Goal: Submit feedback/report problem

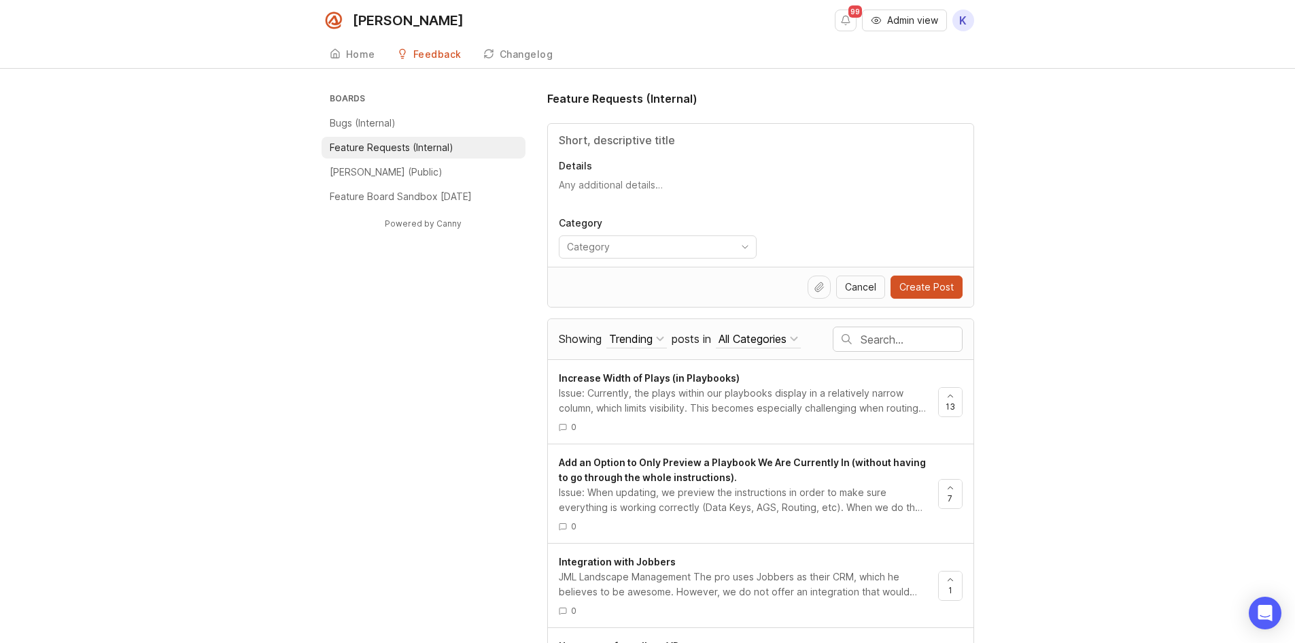
click at [617, 137] on input "Title" at bounding box center [761, 140] width 404 height 16
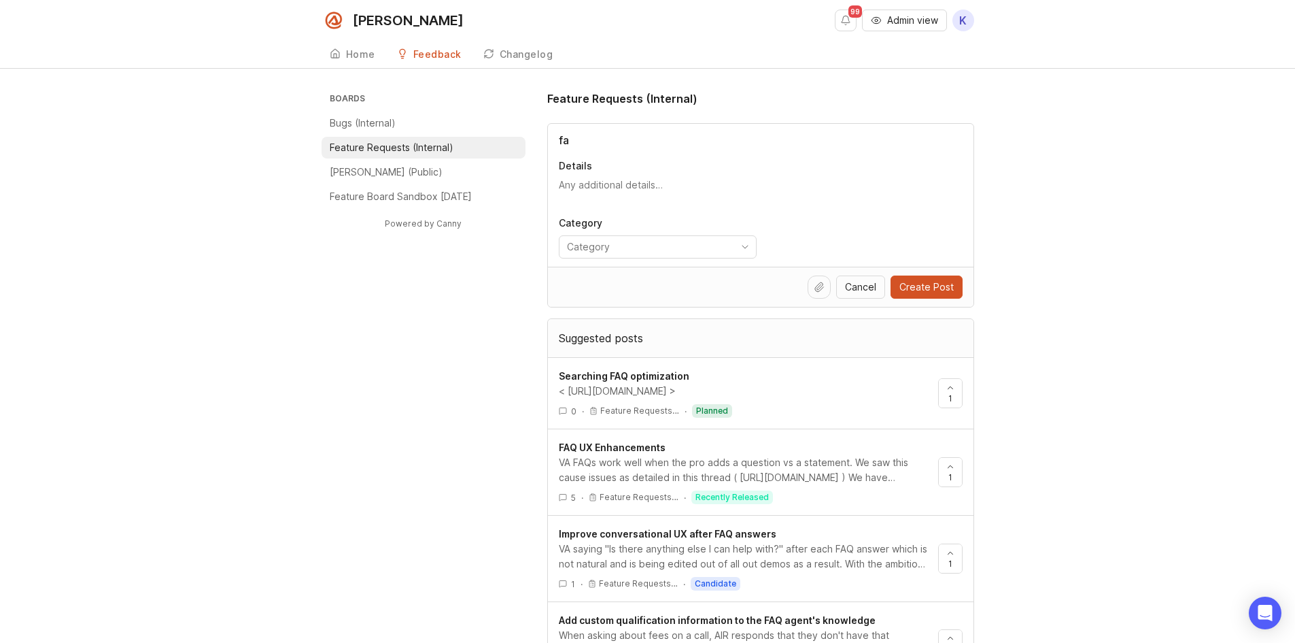
type input "f"
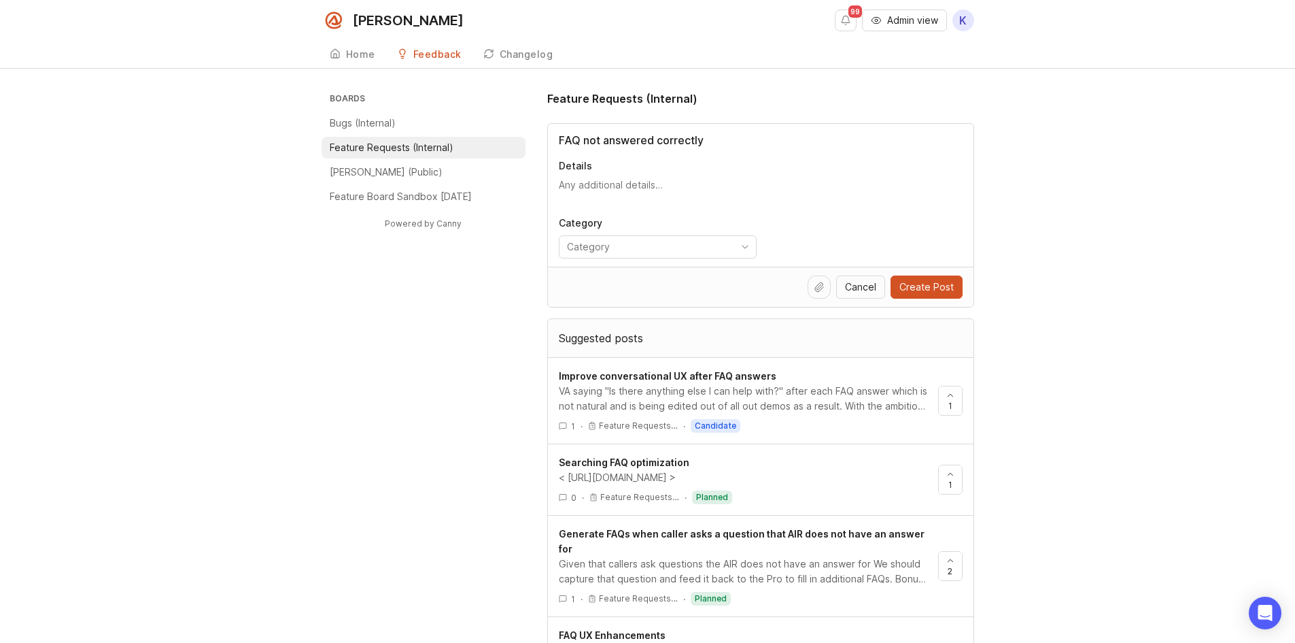
click at [590, 138] on input "FAQ not answered correctly" at bounding box center [761, 140] width 404 height 16
click at [637, 145] on input "FAQ answered correctly" at bounding box center [761, 140] width 404 height 16
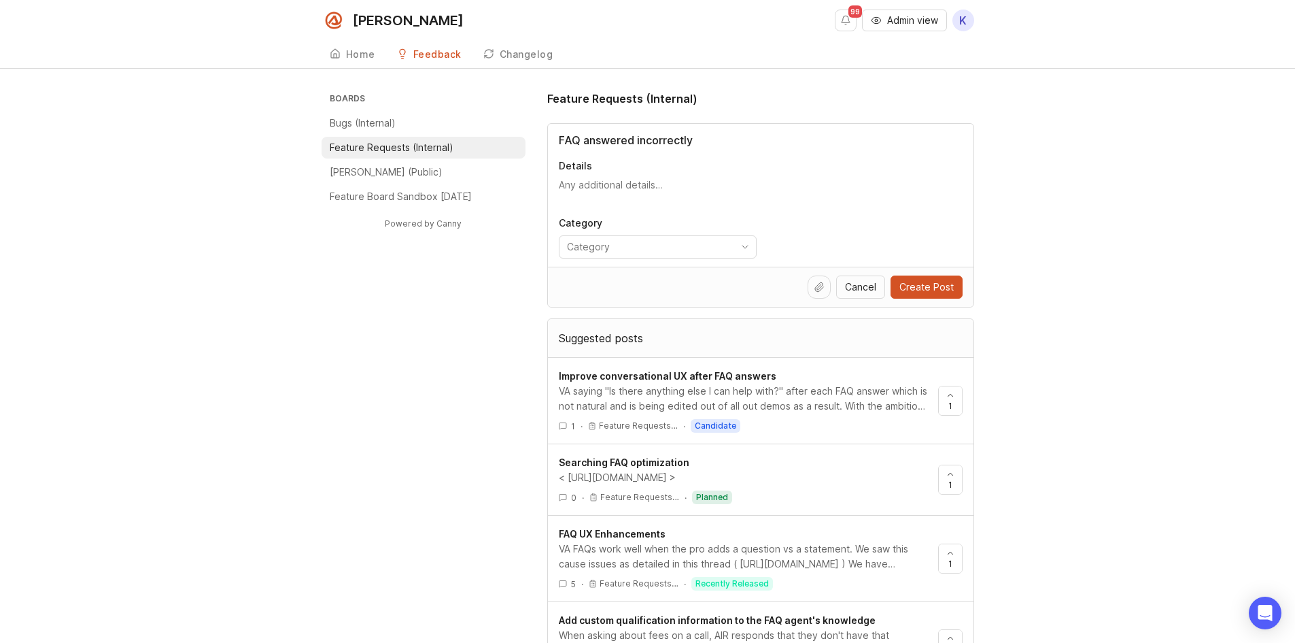
drag, startPoint x: 498, startPoint y: 456, endPoint x: 477, endPoint y: 271, distance: 185.6
click at [666, 134] on input "FAQ answered incorrectly" at bounding box center [761, 140] width 404 height 16
drag, startPoint x: 580, startPoint y: 139, endPoint x: 532, endPoint y: 141, distance: 47.7
click at [532, 141] on div "Boards Bugs (Internal) Feature Requests (Internal) [PERSON_NAME] (Public) Featu…" at bounding box center [648, 624] width 653 height 1069
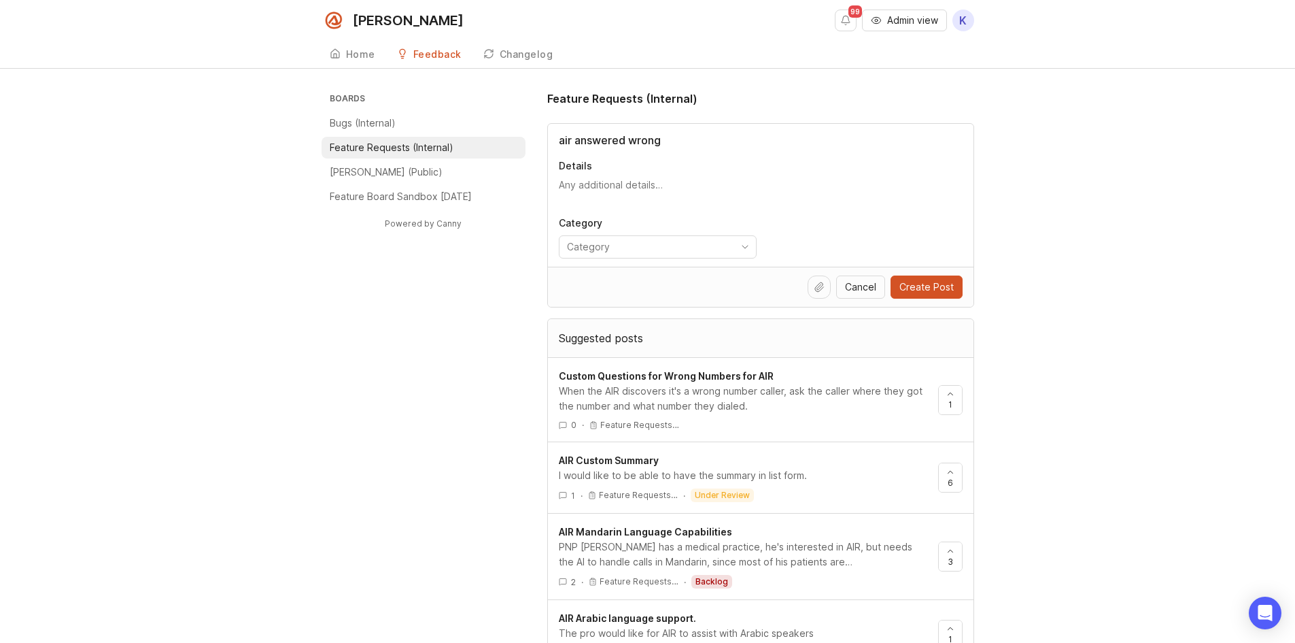
click at [628, 141] on input "air answered wrong" at bounding box center [761, 140] width 404 height 16
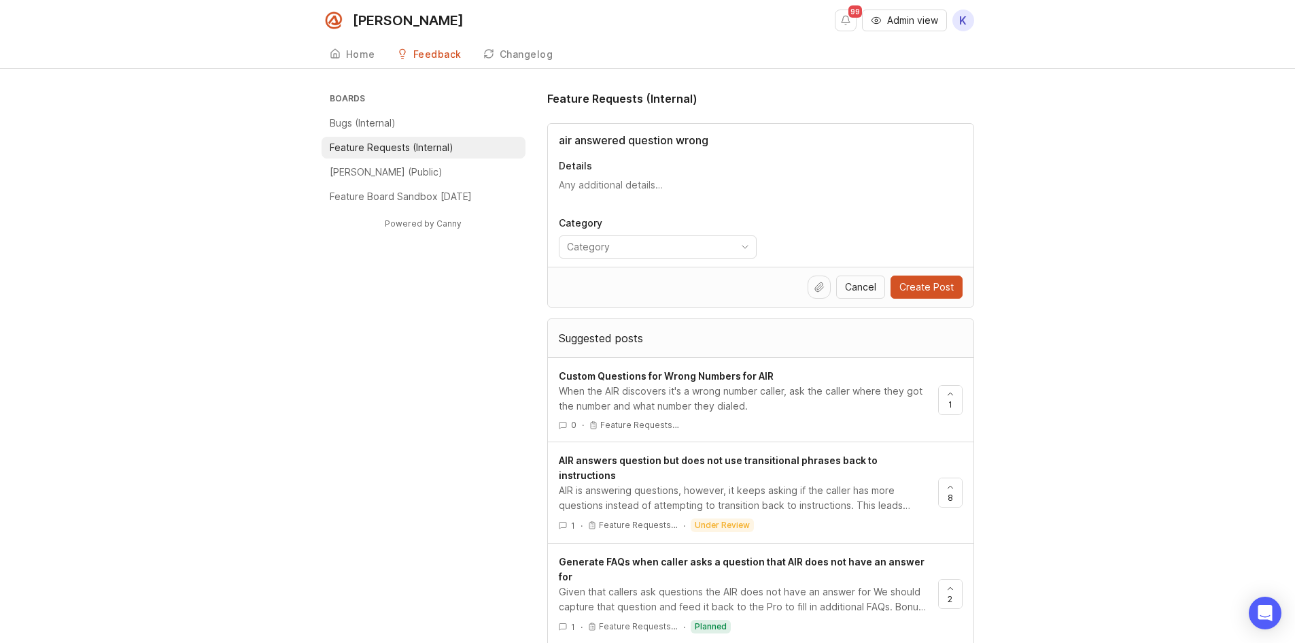
type input "air answered question wrong"
